Goal: Navigation & Orientation: Find specific page/section

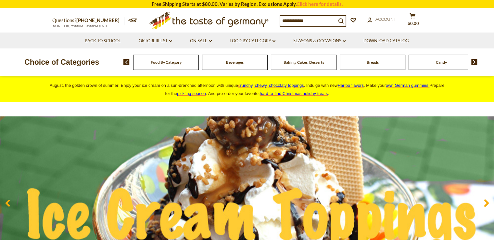
click at [234, 63] on span "Beverages" at bounding box center [235, 62] width 18 height 5
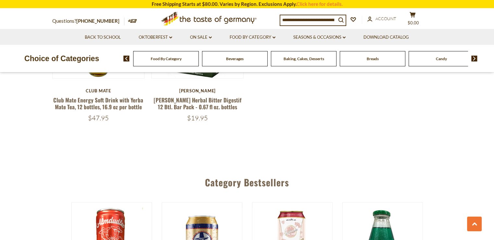
scroll to position [1300, 0]
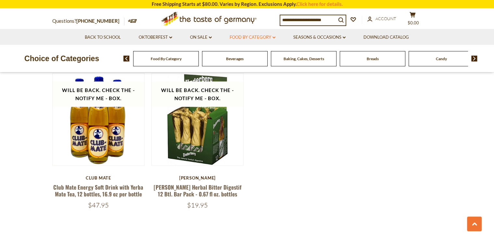
click at [274, 38] on icon at bounding box center [274, 37] width 3 height 2
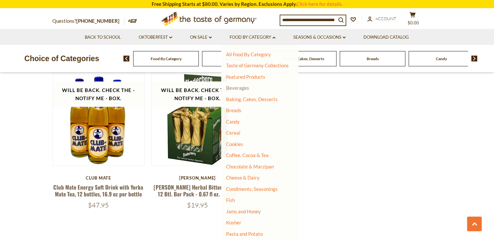
click at [240, 88] on link "Beverages" at bounding box center [237, 88] width 23 height 6
